Goal: Task Accomplishment & Management: Manage account settings

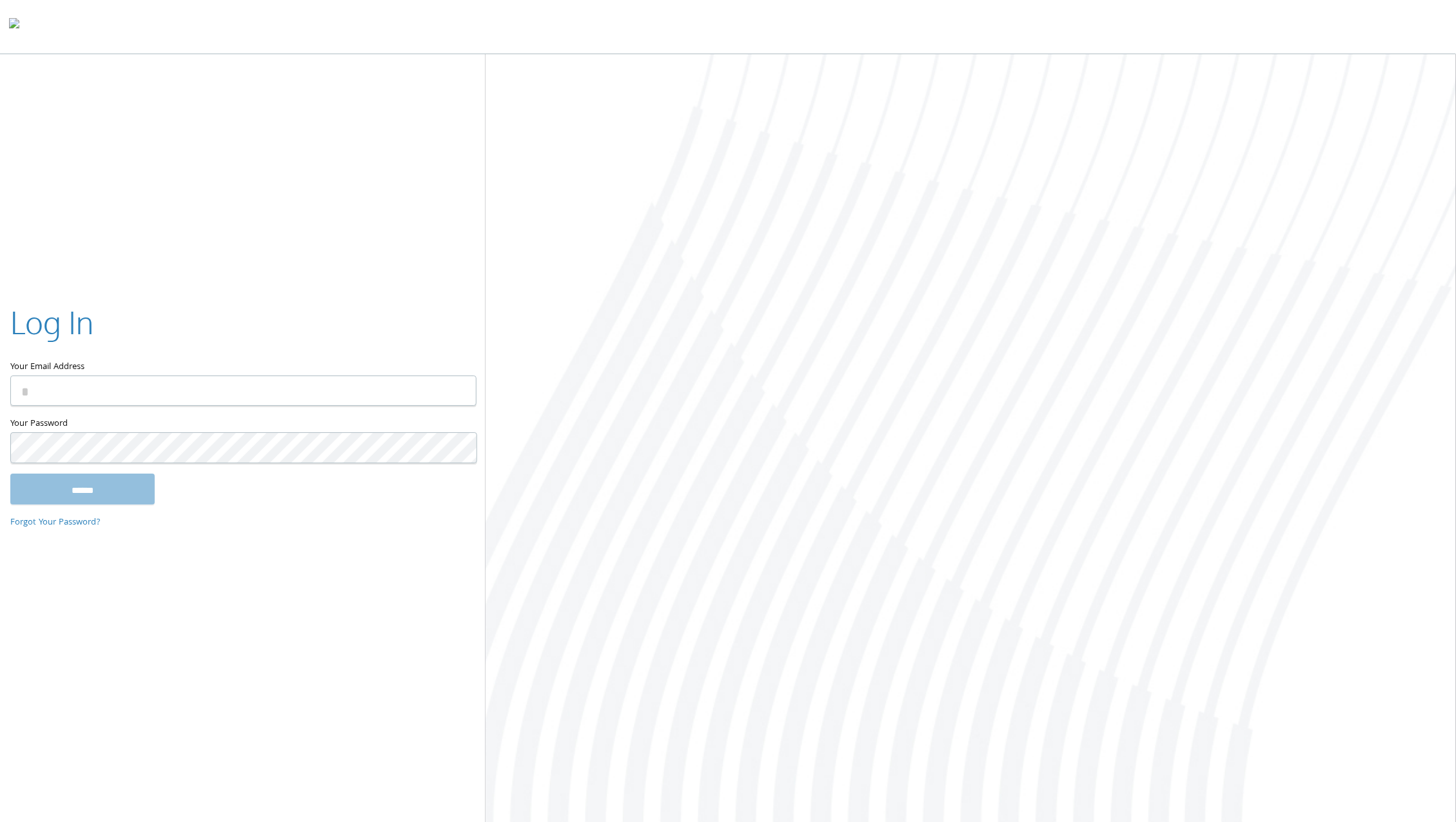
click at [323, 395] on input "Your Email Address" at bounding box center [243, 391] width 467 height 30
type input "**********"
click at [11, 474] on input "******" at bounding box center [83, 489] width 145 height 31
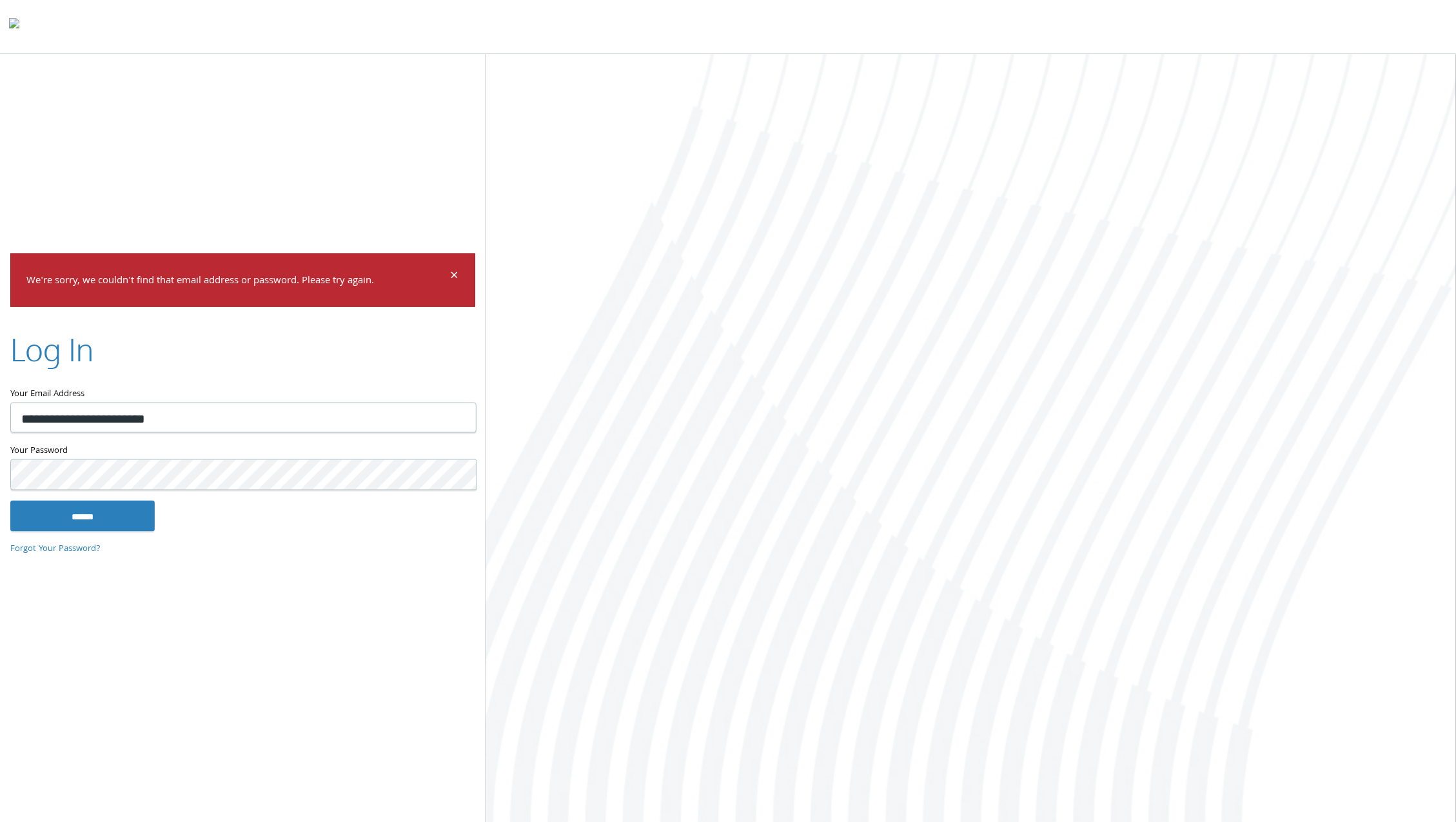
click at [11, 500] on input "******" at bounding box center [83, 515] width 145 height 31
